Goal: Transaction & Acquisition: Purchase product/service

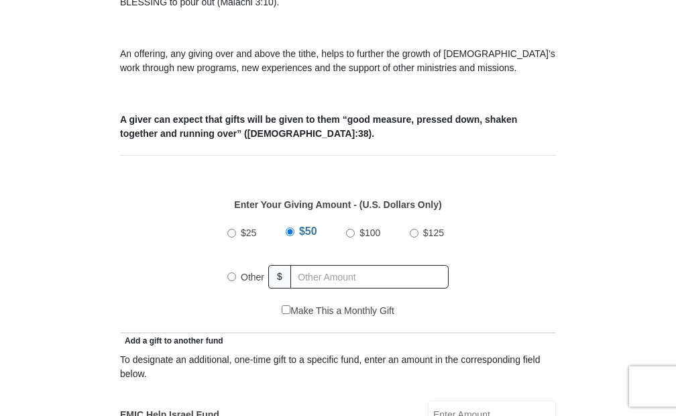
scroll to position [444, 0]
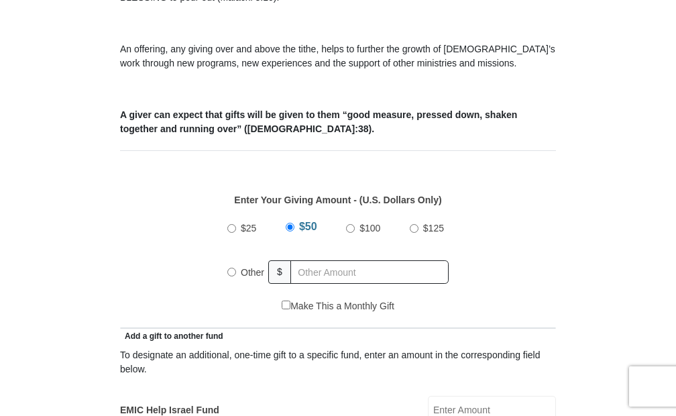
click at [231, 270] on input "Other" at bounding box center [231, 271] width 9 height 9
radio input "true"
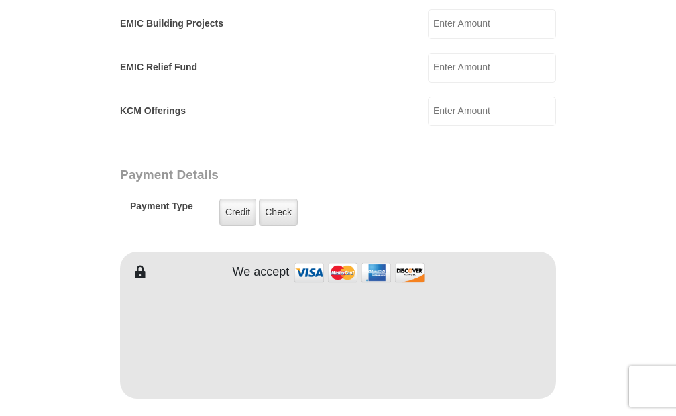
scroll to position [934, 0]
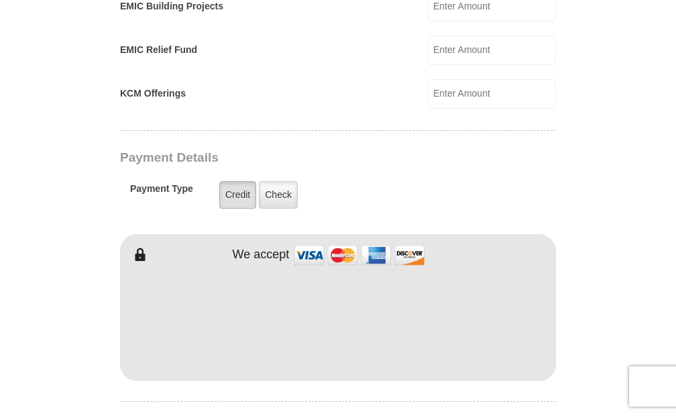
type input "20"
click at [238, 196] on label "Credit" at bounding box center [237, 194] width 37 height 27
click at [0, 0] on input "Credit" at bounding box center [0, 0] width 0 height 0
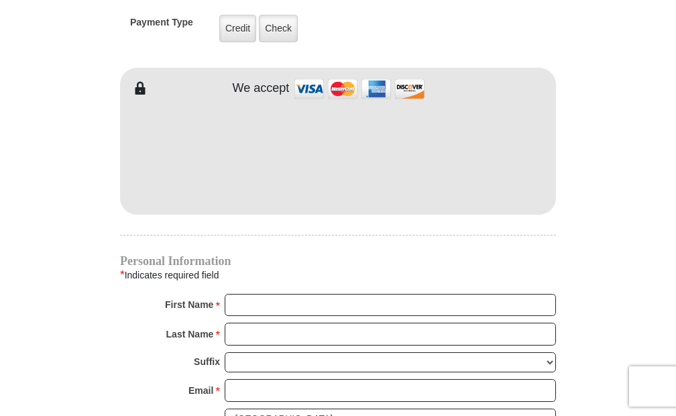
scroll to position [1182, 0]
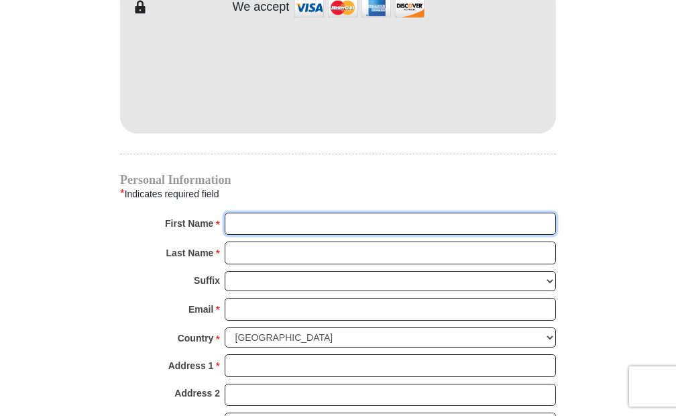
click at [287, 228] on input "First Name *" at bounding box center [390, 223] width 331 height 23
type input "Diana"
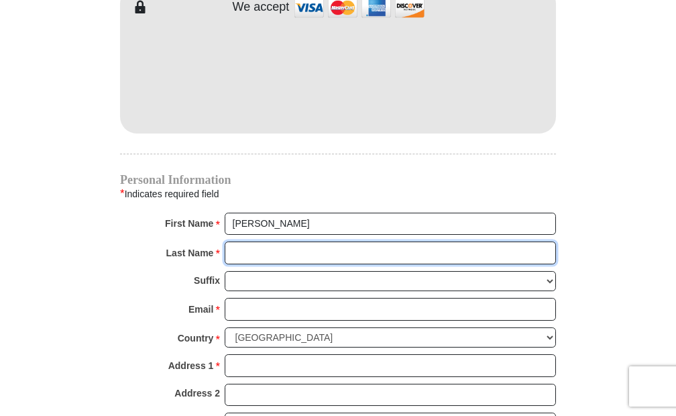
type input "Flanary"
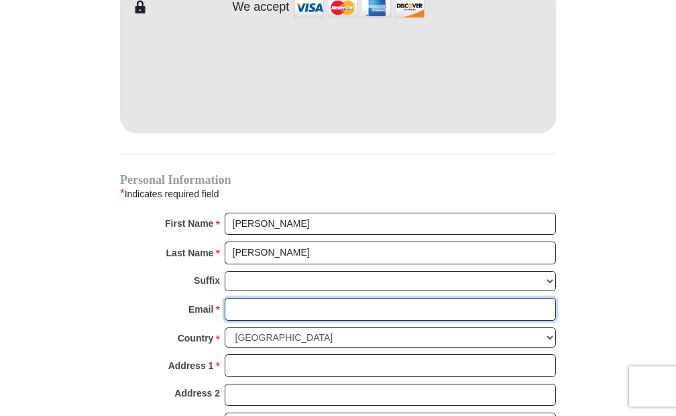
type input "werps91@aol.com"
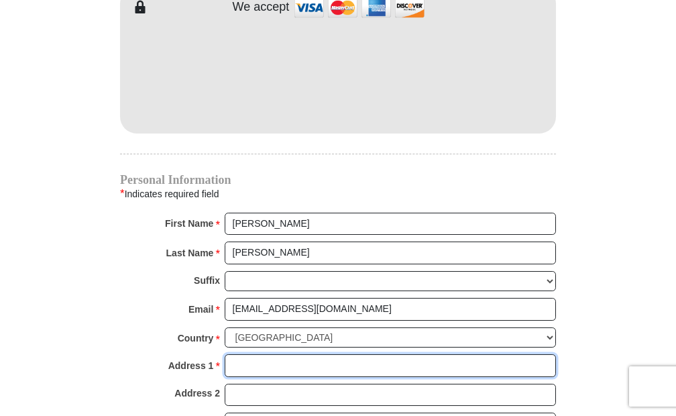
type input "24667 Steinberger Rd"
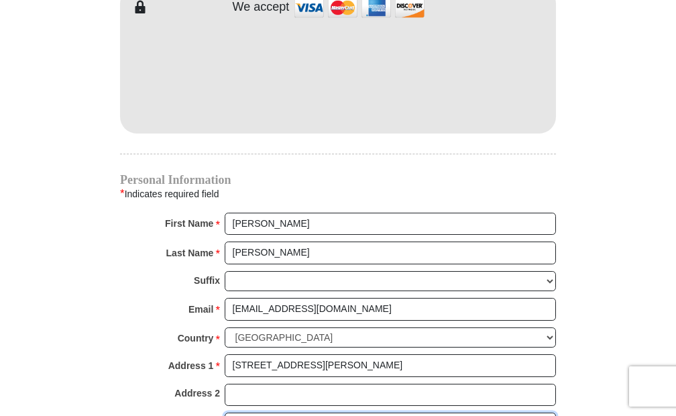
type input "Defiance"
type input "43512"
type input "4194382018"
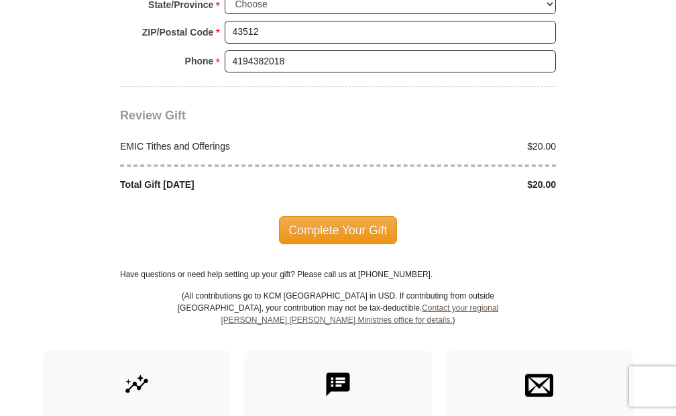
scroll to position [1672, 0]
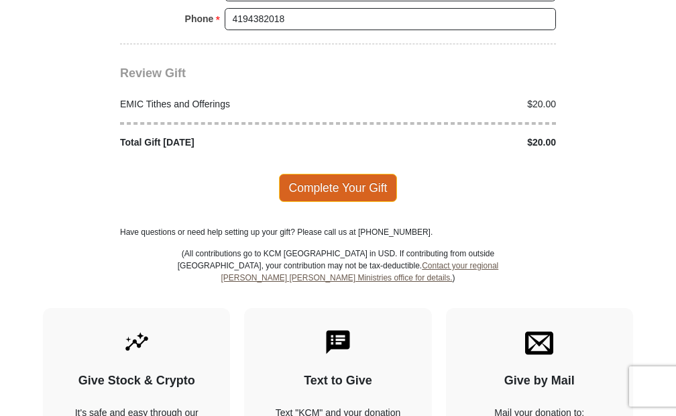
click at [306, 182] on span "Complete Your Gift" at bounding box center [338, 188] width 119 height 28
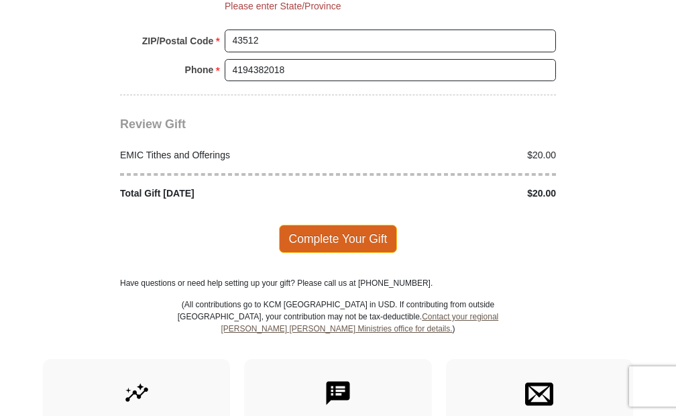
scroll to position [1610, 0]
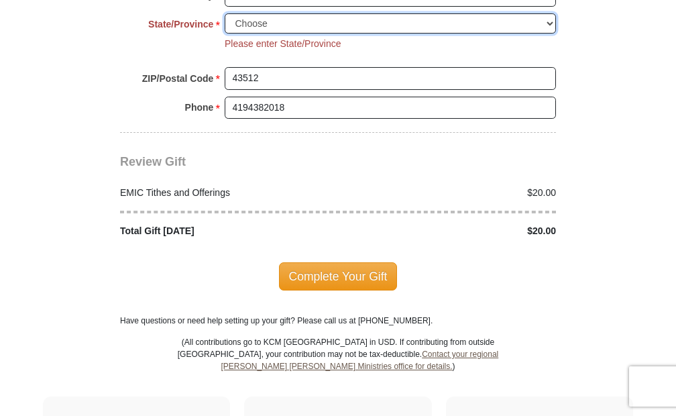
click at [318, 18] on select "Choose Alabama Alaska American Samoa Arizona Arkansas Armed Forces Americas Arm…" at bounding box center [390, 23] width 331 height 21
select select "OH"
click at [225, 13] on select "Choose Alabama Alaska American Samoa Arizona Arkansas Armed Forces Americas Arm…" at bounding box center [390, 23] width 331 height 21
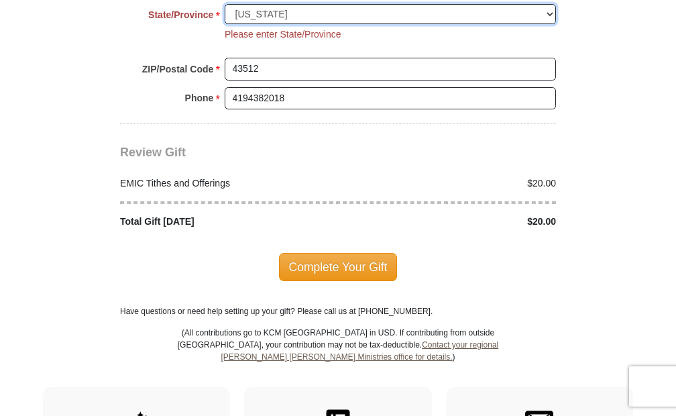
scroll to position [1680, 0]
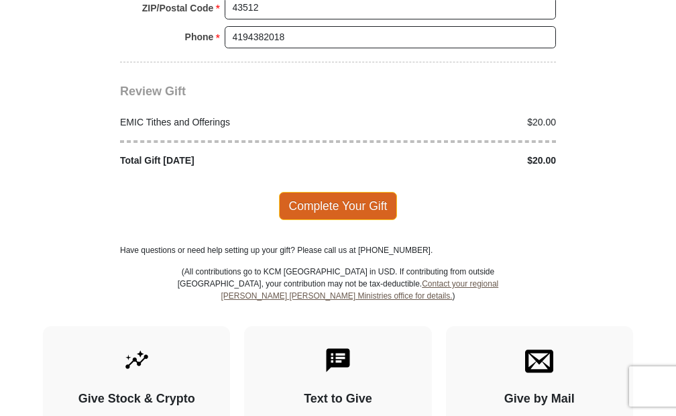
click at [349, 206] on span "Complete Your Gift" at bounding box center [338, 206] width 119 height 28
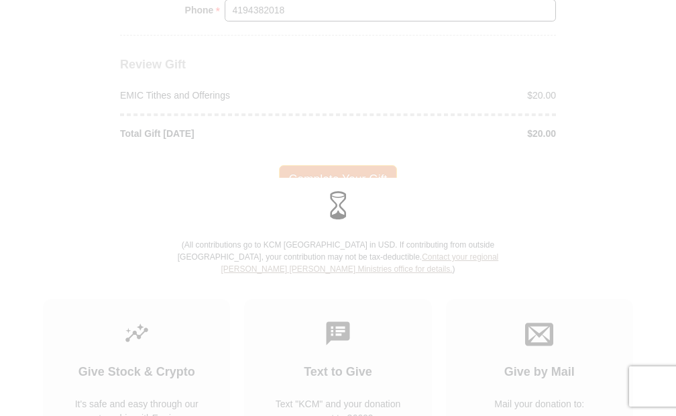
scroll to position [1654, 0]
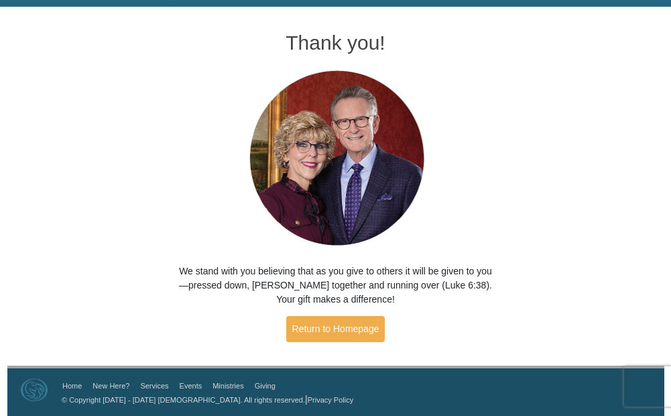
scroll to position [43, 0]
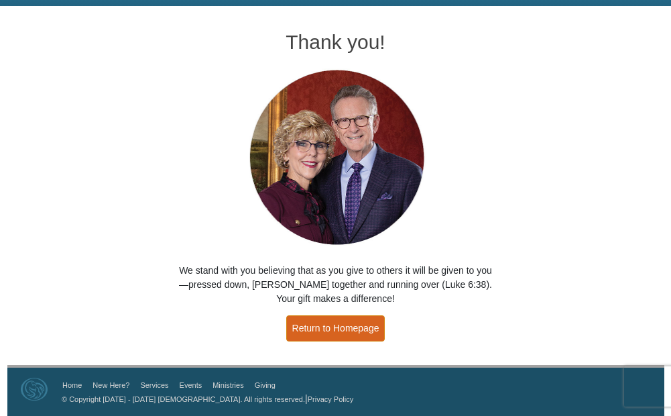
click at [327, 326] on link "Return to Homepage" at bounding box center [335, 328] width 99 height 26
